Goal: Task Accomplishment & Management: Complete application form

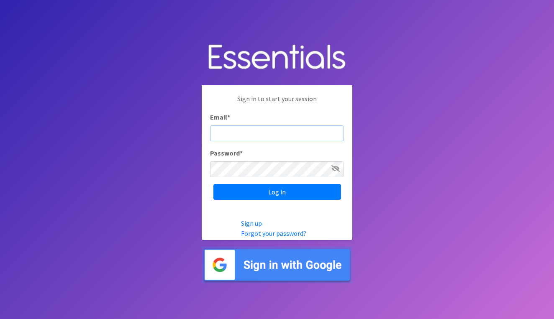
type input "[EMAIL_ADDRESS][DOMAIN_NAME]"
click at [277, 192] on input "Log in" at bounding box center [277, 192] width 128 height 16
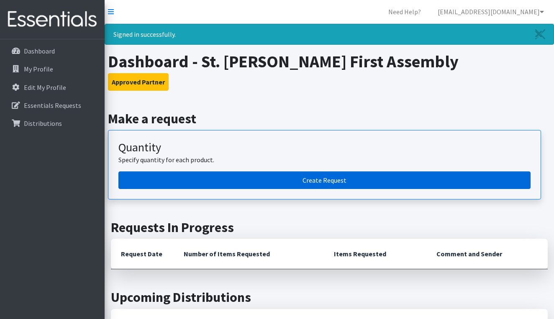
click at [333, 178] on link "Create Request" at bounding box center [324, 181] width 412 height 18
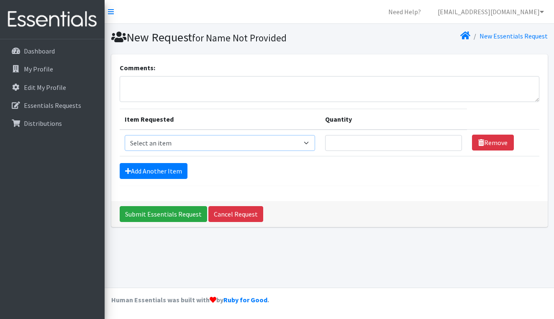
select select "14445"
click at [387, 149] on input "Quantity" at bounding box center [393, 143] width 136 height 16
type input "400"
click at [136, 171] on link "Add Another Item" at bounding box center [154, 171] width 68 height 16
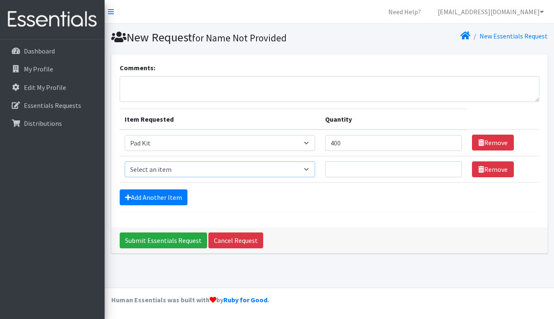
select select "14446"
click at [338, 169] on input "Quantity" at bounding box center [393, 169] width 136 height 16
type input "200"
click at [177, 200] on link "Add Another Item" at bounding box center [154, 198] width 68 height 16
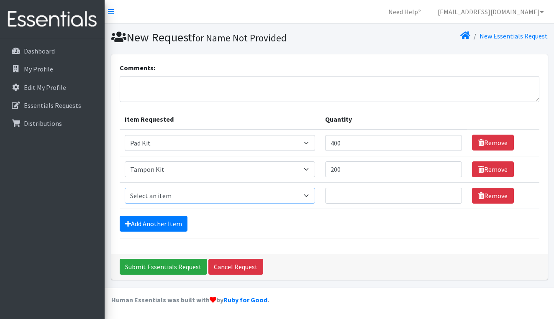
select select "13708"
click at [346, 193] on input "Quantity" at bounding box center [393, 196] width 136 height 16
type input "200"
click at [170, 228] on link "Add Another Item" at bounding box center [154, 224] width 68 height 16
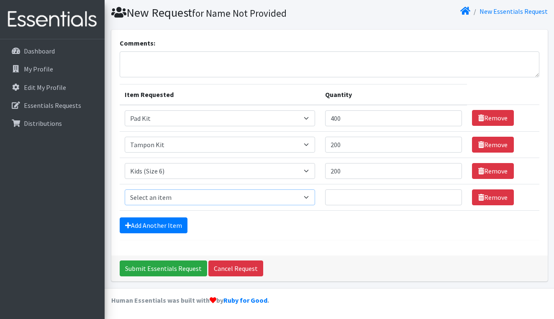
select select "13729"
click at [336, 199] on input "Quantity" at bounding box center [393, 198] width 136 height 16
type input "200"
click at [172, 230] on link "Add Another Item" at bounding box center [154, 226] width 68 height 16
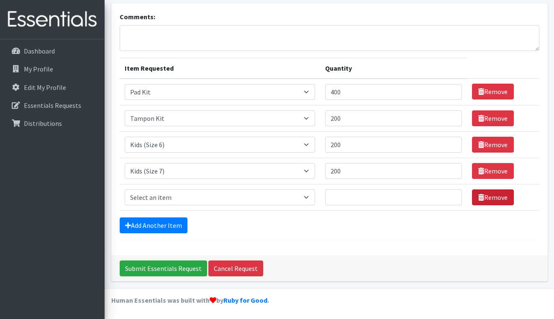
click at [494, 200] on link "Remove" at bounding box center [493, 198] width 42 height 16
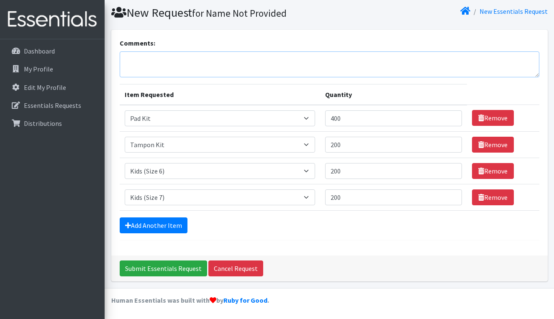
click at [205, 72] on textarea "Comments:" at bounding box center [330, 64] width 420 height 26
type textarea "r"
click at [218, 59] on textarea "Request pick up for 09/02/25 pick up by Cesar Gomez" at bounding box center [330, 64] width 420 height 26
type textarea "Request pick up for 09/02/25 at 9 am if possible pick up by Cesar Gomez"
click at [351, 119] on input "400" at bounding box center [393, 118] width 136 height 16
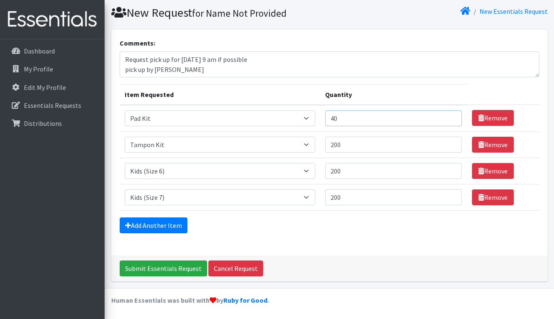
type input "4"
type input "500"
click at [347, 154] on td "Quantity 200" at bounding box center [393, 144] width 146 height 26
click at [348, 151] on input "200" at bounding box center [393, 145] width 136 height 16
type input "2"
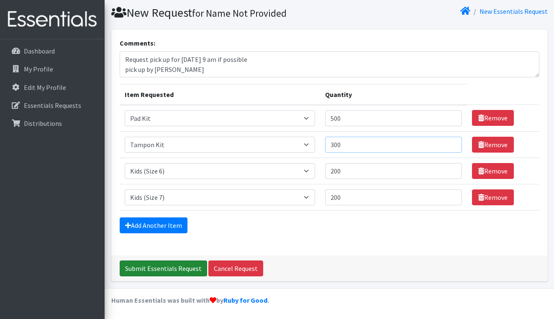
type input "300"
click at [164, 269] on input "Submit Essentials Request" at bounding box center [163, 269] width 87 height 16
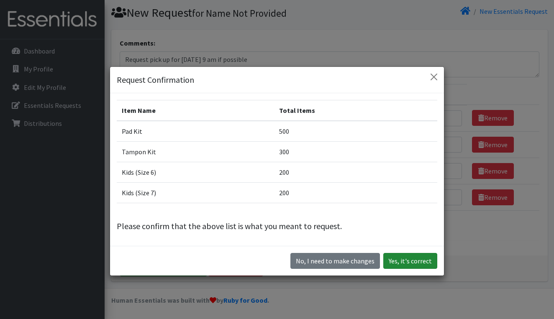
click at [419, 263] on button "Yes, it's correct" at bounding box center [410, 261] width 54 height 16
